Goal: Transaction & Acquisition: Purchase product/service

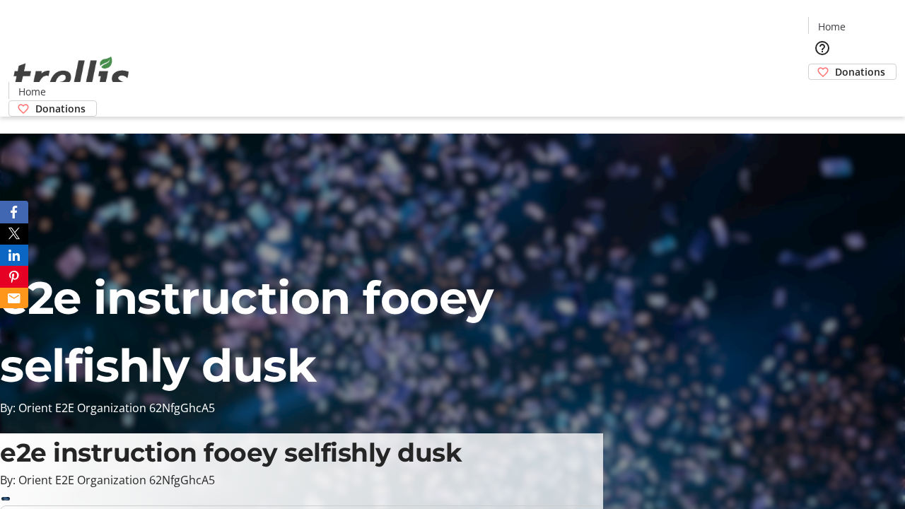
click at [835, 64] on span "Donations" at bounding box center [860, 71] width 50 height 15
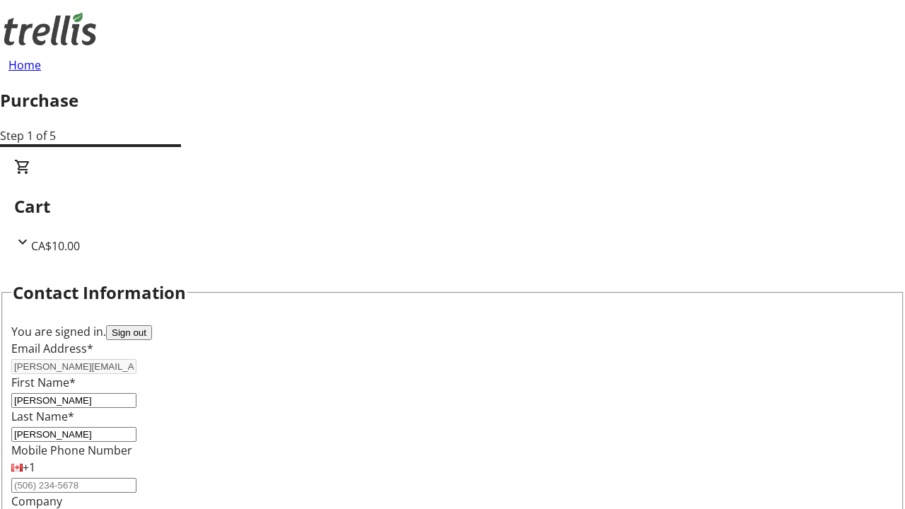
select select "CA"
type input "[STREET_ADDRESS][PERSON_NAME]"
type input "Kelowna"
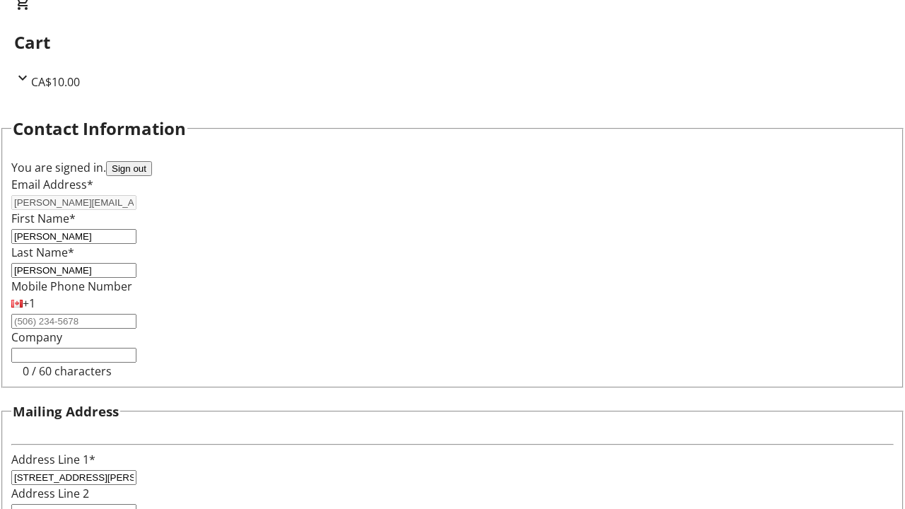
select select "BC"
type input "Kelowna"
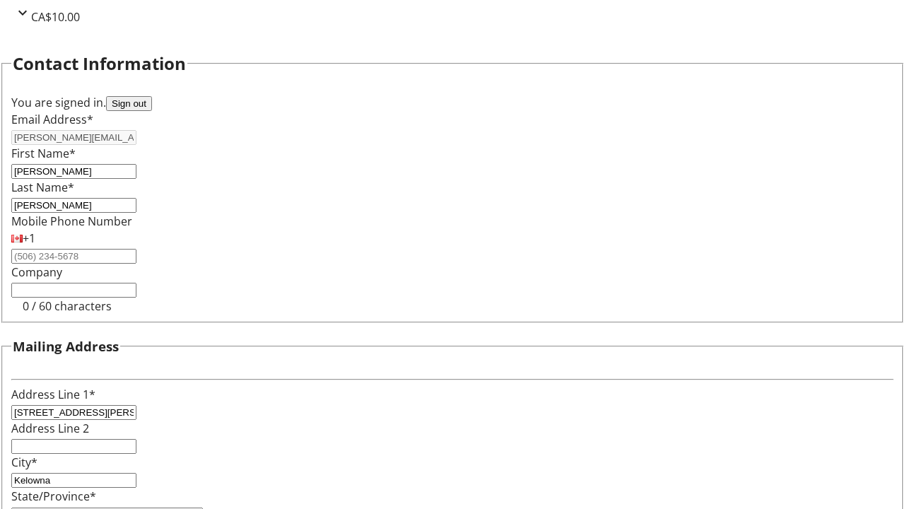
type input "V1Y 0C2"
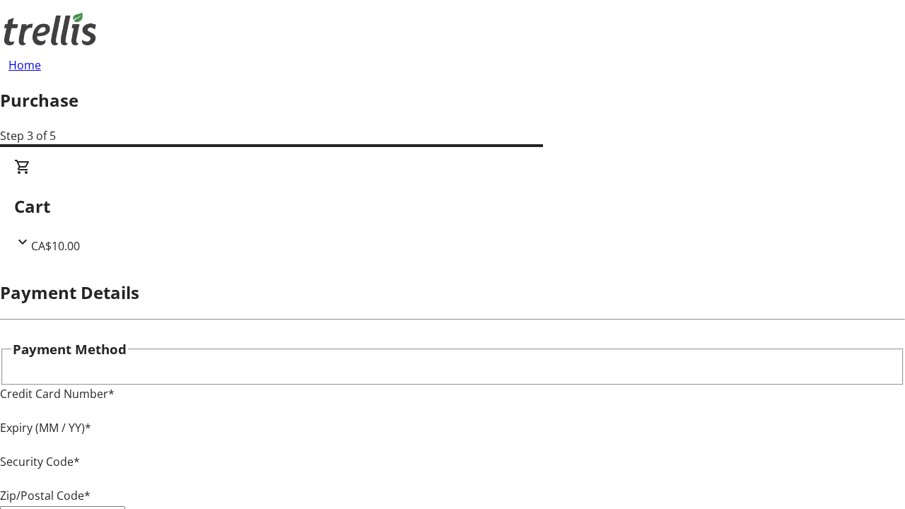
type input "V1Y 0C2"
